Goal: Contribute content: Add original content to the website for others to see

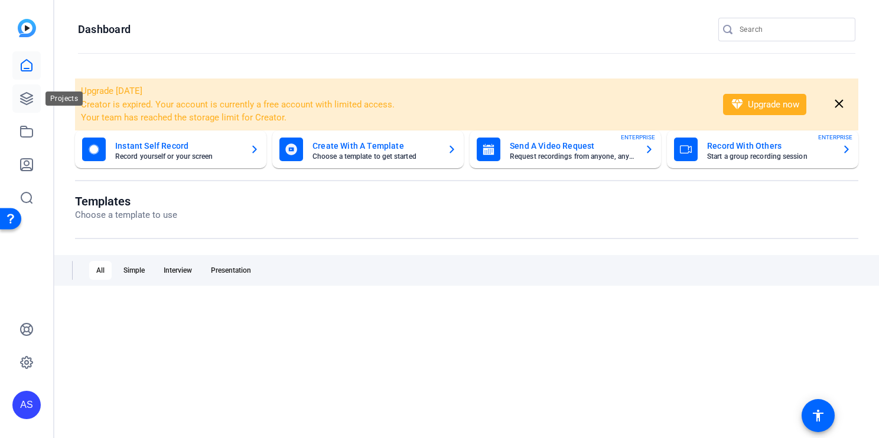
click at [30, 99] on icon at bounding box center [27, 99] width 12 height 12
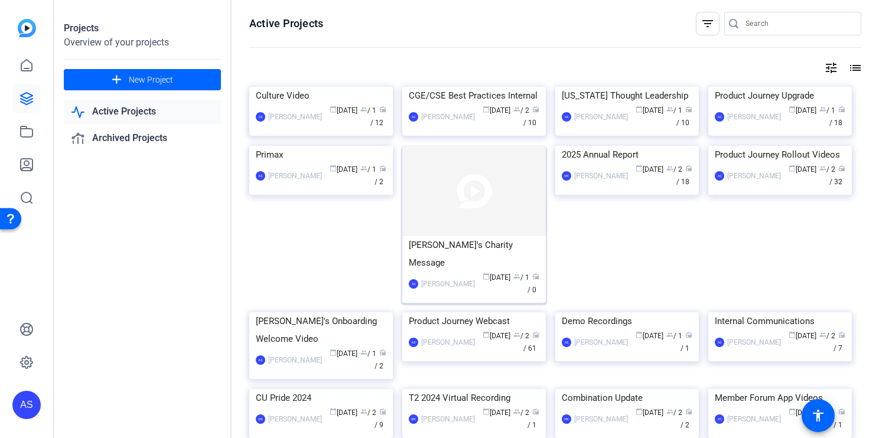
click at [504, 272] on div "[PERSON_NAME]'s Charity Message" at bounding box center [474, 253] width 130 height 35
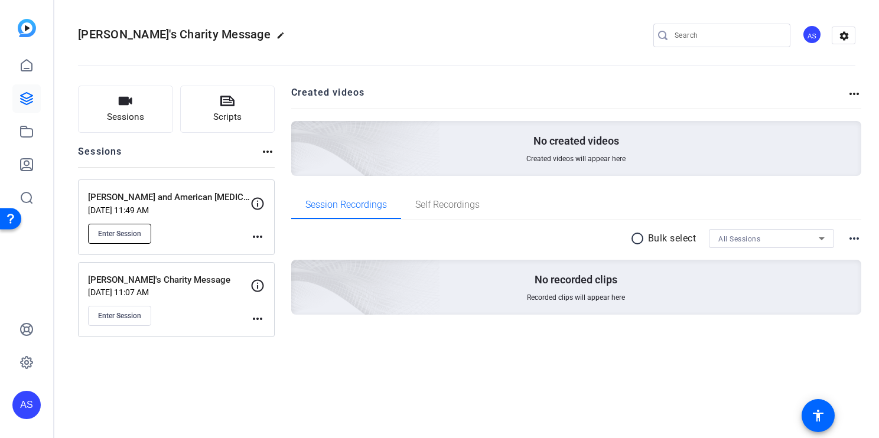
click at [132, 234] on span "Enter Session" at bounding box center [119, 233] width 43 height 9
click at [231, 113] on span "Scripts" at bounding box center [227, 117] width 28 height 14
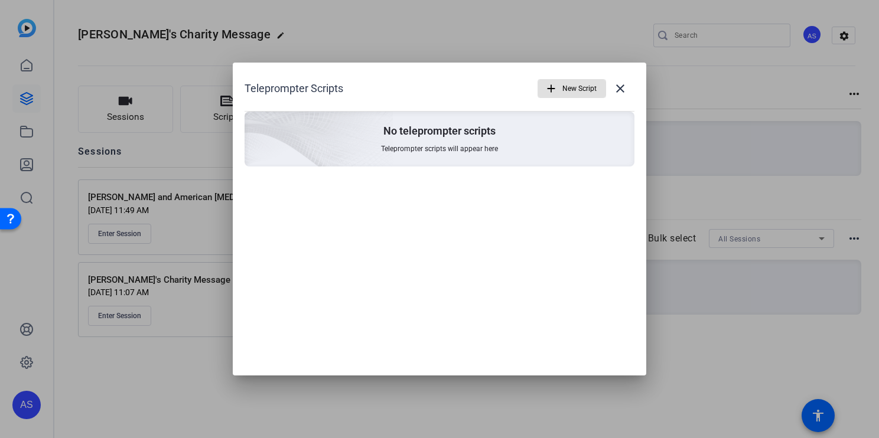
click at [569, 87] on span "New Script" at bounding box center [579, 88] width 34 height 22
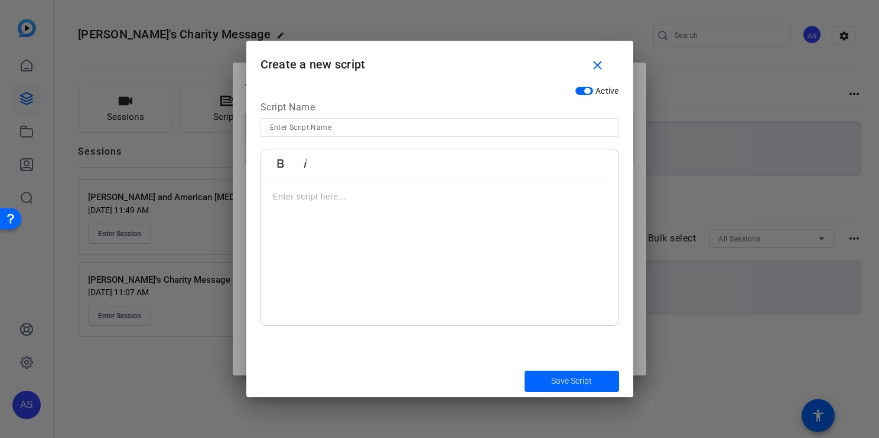
click at [376, 125] on input at bounding box center [439, 127] width 339 height 14
click at [272, 128] on input "Cancer Society CEOs Against Cancer campaign" at bounding box center [439, 127] width 339 height 14
type input "American Cancer Society CEOs Against Cancer campaign"
click at [316, 197] on p at bounding box center [440, 196] width 334 height 13
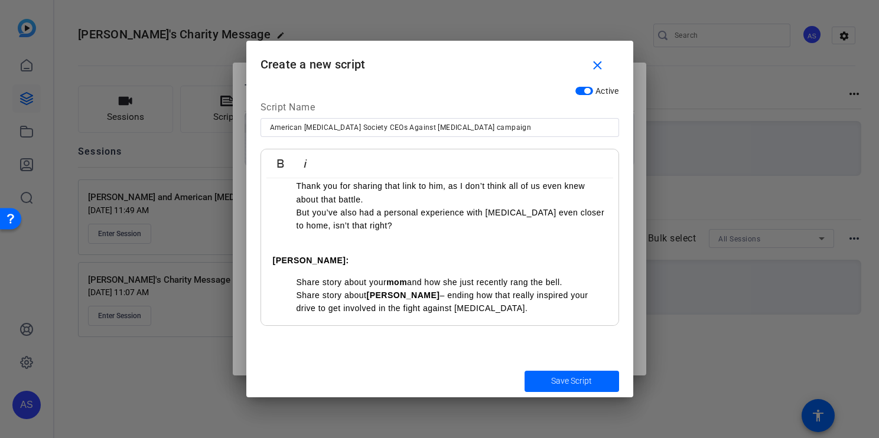
scroll to position [520, 0]
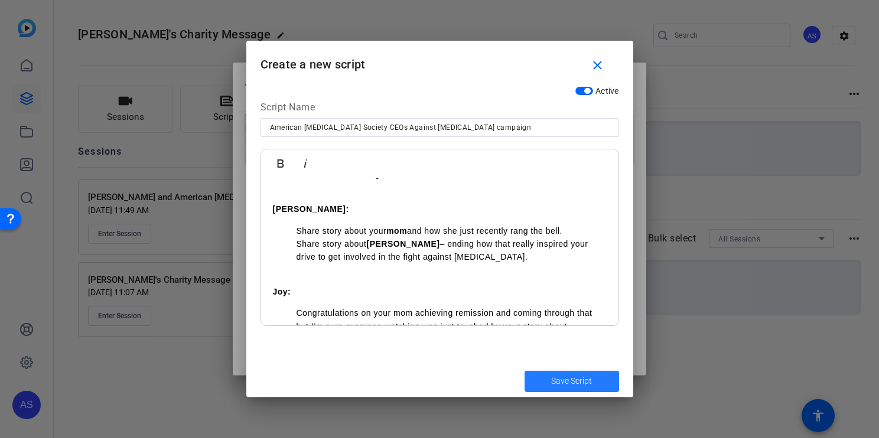
click at [568, 381] on span "Save Script" at bounding box center [571, 381] width 41 height 12
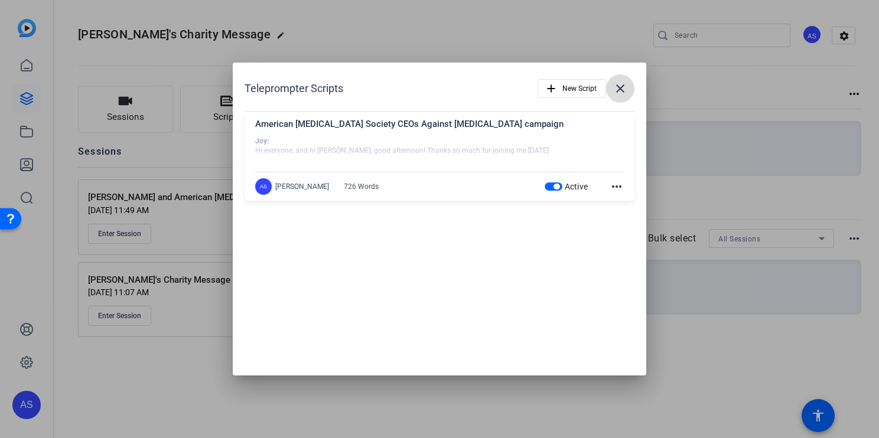
click at [623, 92] on mat-icon "close" at bounding box center [620, 88] width 14 height 14
